Goal: Task Accomplishment & Management: Use online tool/utility

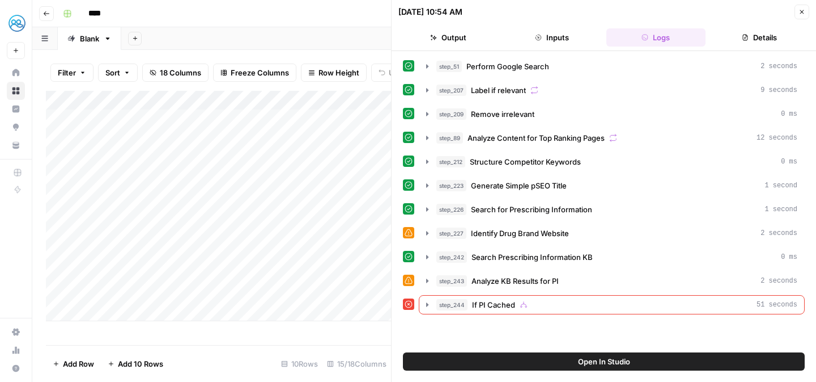
click at [352, 12] on div "****" at bounding box center [431, 14] width 747 height 18
click at [333, 11] on div "****" at bounding box center [431, 14] width 747 height 18
click at [802, 11] on icon "button" at bounding box center [803, 12] width 4 height 4
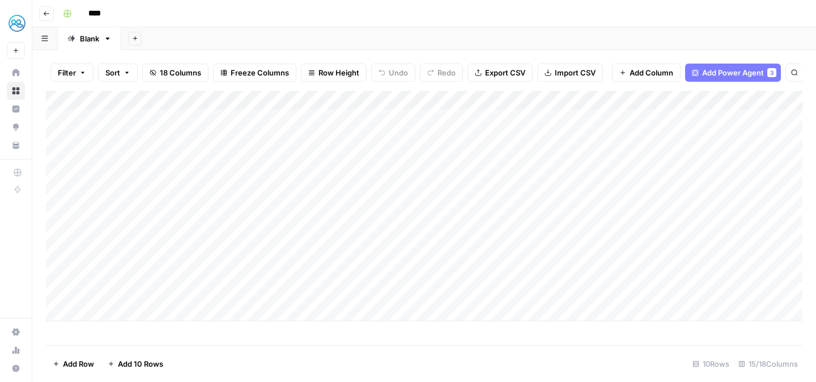
click at [511, 100] on div "Add Column" at bounding box center [424, 206] width 757 height 230
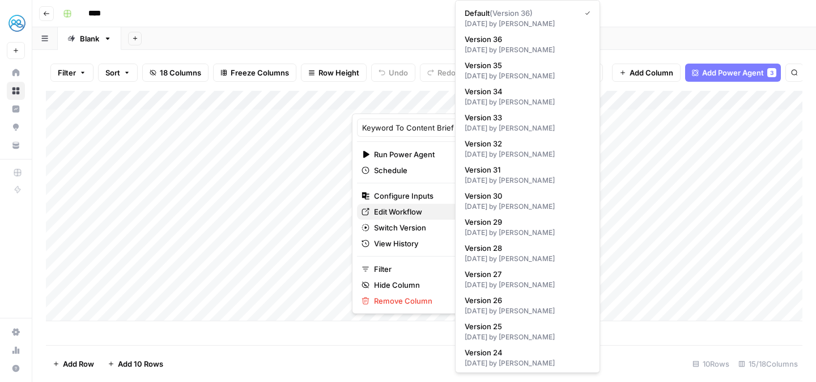
click at [409, 207] on span "Edit Workflow" at bounding box center [423, 211] width 99 height 11
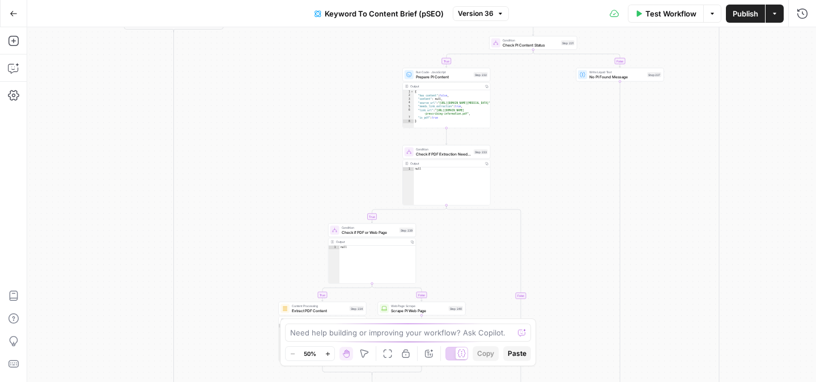
click at [552, 325] on div "true false true false true false true false true false true false Workflow Set …" at bounding box center [421, 204] width 789 height 354
click at [523, 252] on div "true false true false true false true false true false true false Workflow Set …" at bounding box center [421, 204] width 789 height 354
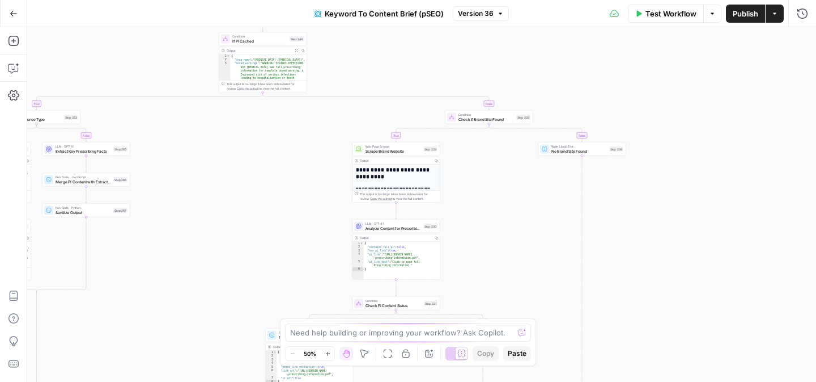
drag, startPoint x: 603, startPoint y: 191, endPoint x: 569, endPoint y: 261, distance: 77.8
click at [569, 261] on div "true false true false true false true false true false true false Workflow Set …" at bounding box center [421, 204] width 789 height 354
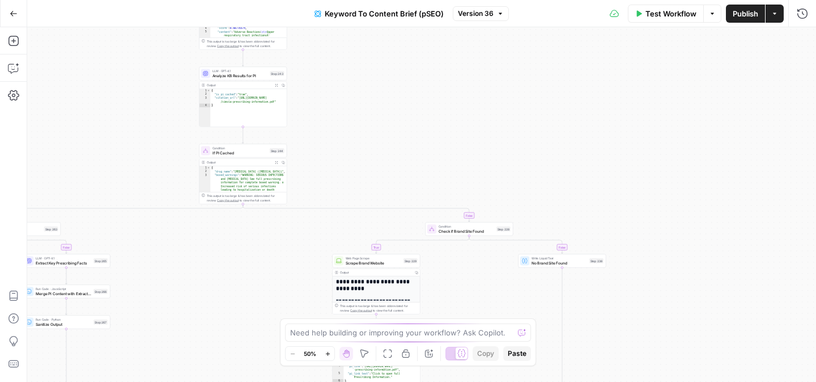
drag, startPoint x: 539, startPoint y: 208, endPoint x: 519, endPoint y: 321, distance: 115.1
click at [519, 321] on body "MyHealthTeam New Home Browse Insights Opportunities Your Data Recent Grids pSEO…" at bounding box center [408, 191] width 816 height 382
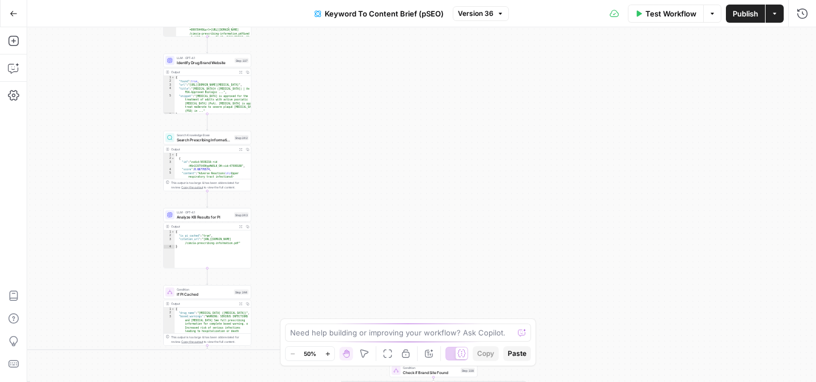
drag, startPoint x: 515, startPoint y: 178, endPoint x: 477, endPoint y: 333, distance: 159.5
click at [477, 333] on body "MyHealthTeam New Home Browse Insights Opportunities Your Data Recent Grids pSEO…" at bounding box center [408, 191] width 816 height 382
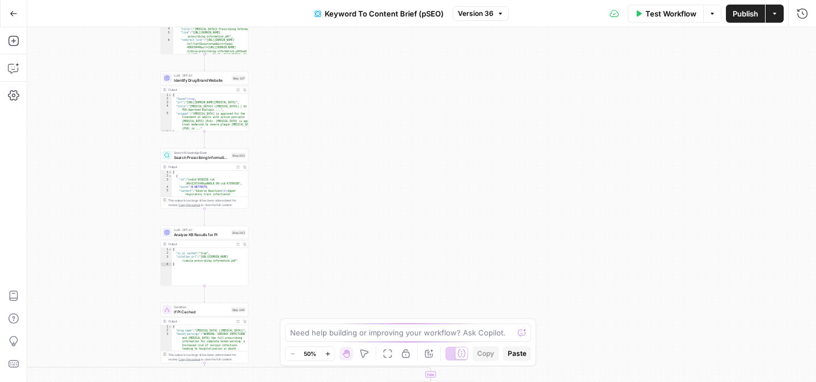
drag, startPoint x: 416, startPoint y: 156, endPoint x: 462, endPoint y: 351, distance: 199.8
click at [462, 351] on body "MyHealthTeam New Home Browse Insights Opportunities Your Data Recent Grids pSEO…" at bounding box center [408, 191] width 816 height 382
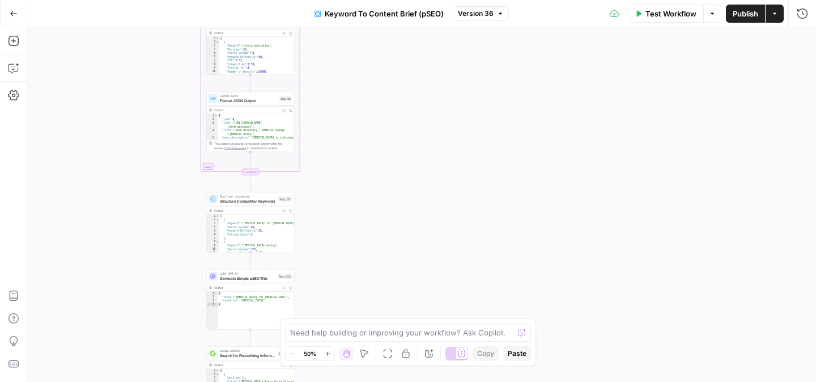
drag, startPoint x: 435, startPoint y: 194, endPoint x: 435, endPoint y: 354, distance: 159.9
click at [435, 354] on body "MyHealthTeam New Home Browse Insights Opportunities Your Data Recent Grids pSEO…" at bounding box center [408, 191] width 816 height 382
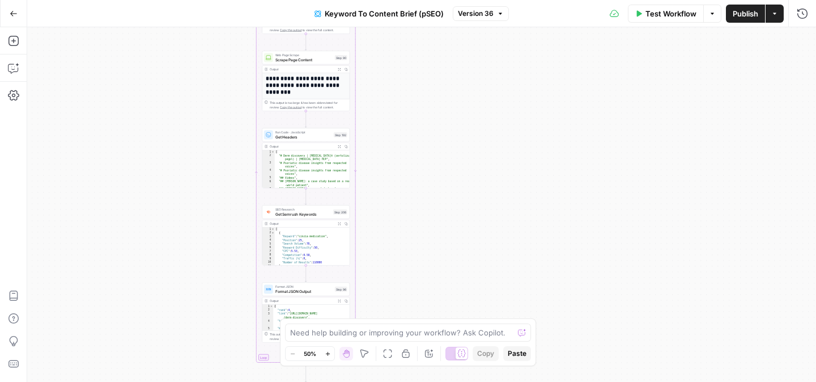
drag, startPoint x: 419, startPoint y: 189, endPoint x: 477, endPoint y: 390, distance: 208.9
click at [477, 381] on html "MyHealthTeam New Home Browse Insights Opportunities Your Data Recent Grids pSEO…" at bounding box center [408, 191] width 816 height 382
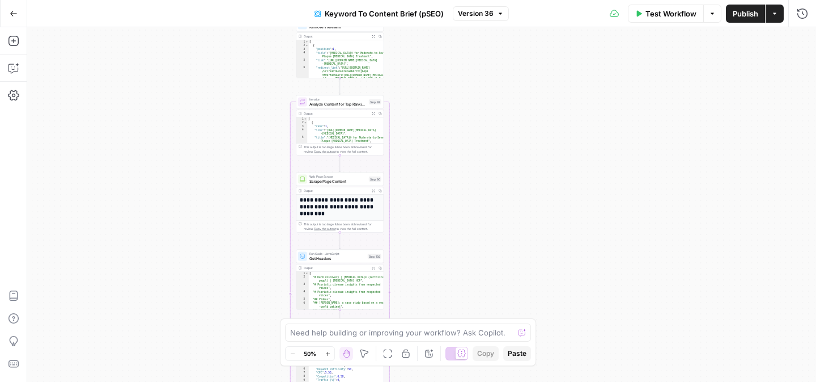
drag, startPoint x: 429, startPoint y: 198, endPoint x: 462, endPoint y: 325, distance: 131.3
click at [462, 325] on body "MyHealthTeam New Home Browse Insights Opportunities Your Data Recent Grids pSEO…" at bounding box center [408, 191] width 816 height 382
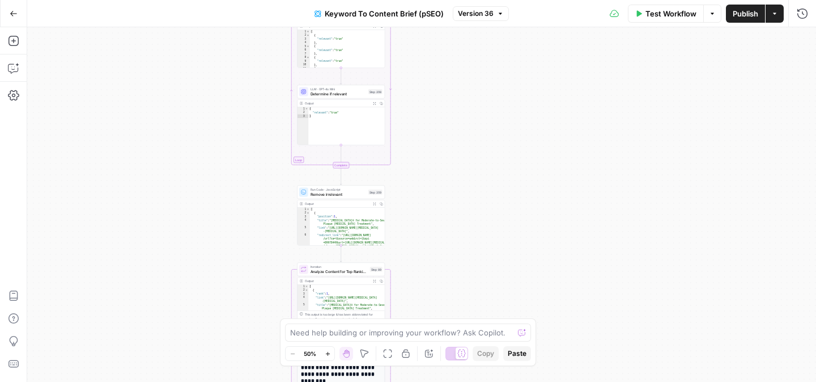
drag, startPoint x: 454, startPoint y: 174, endPoint x: 454, endPoint y: 318, distance: 144.0
click at [454, 318] on div "true false true false true false true false true false true false Workflow Set …" at bounding box center [421, 204] width 789 height 354
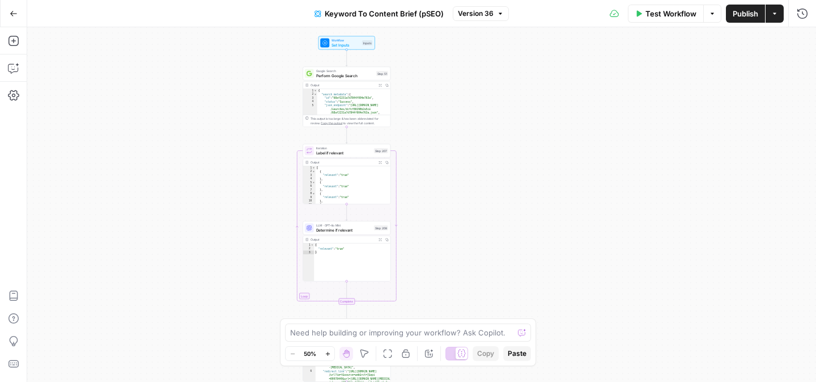
drag, startPoint x: 450, startPoint y: 197, endPoint x: 456, endPoint y: 340, distance: 142.5
click at [456, 340] on body "MyHealthTeam New Home Browse Insights Opportunities Your Data Recent Grids pSEO…" at bounding box center [408, 191] width 816 height 382
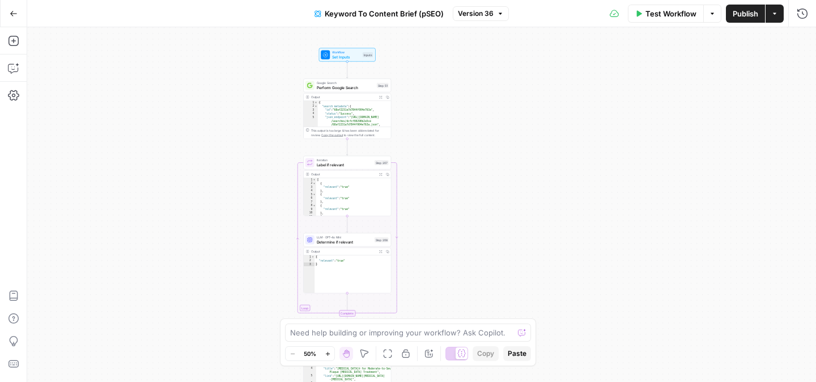
drag, startPoint x: 455, startPoint y: 180, endPoint x: 455, endPoint y: 260, distance: 80.5
click at [455, 260] on div "true false true false true false true false true false true false Workflow Set …" at bounding box center [421, 204] width 789 height 354
